Goal: Task Accomplishment & Management: Manage account settings

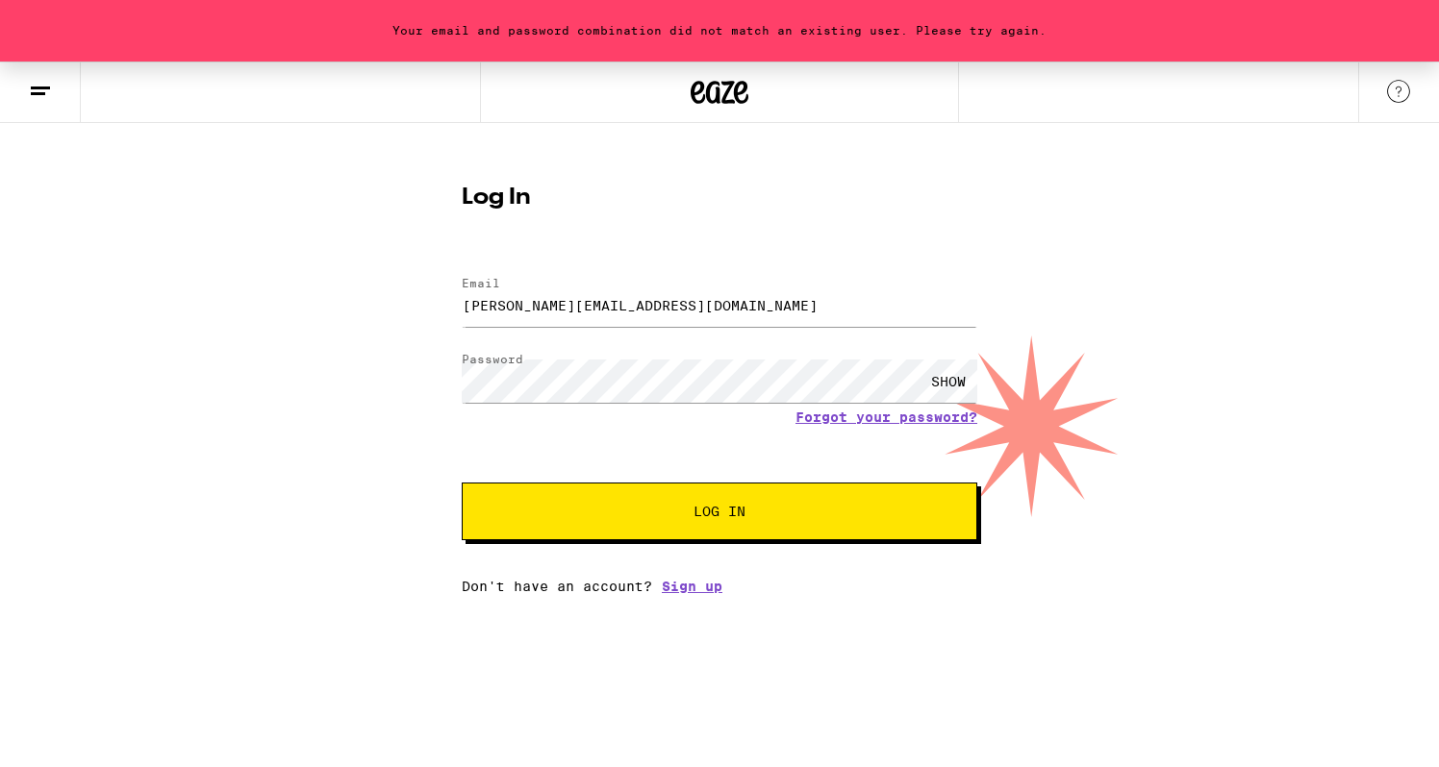
click at [941, 378] on div "SHOW" at bounding box center [948, 381] width 58 height 43
click at [462, 483] on button "Log In" at bounding box center [719, 512] width 515 height 58
